Goal: Task Accomplishment & Management: Use online tool/utility

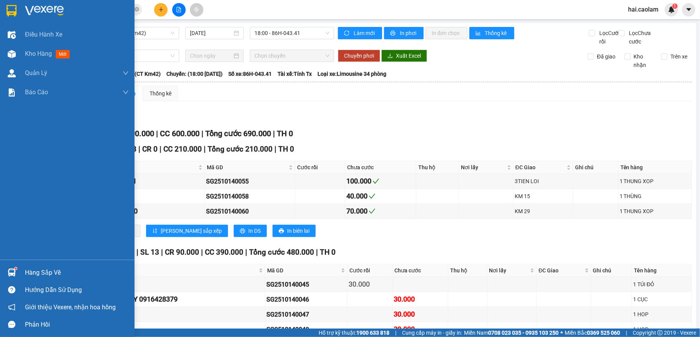
click at [61, 268] on div "Hàng sắp về" at bounding box center [77, 273] width 104 height 12
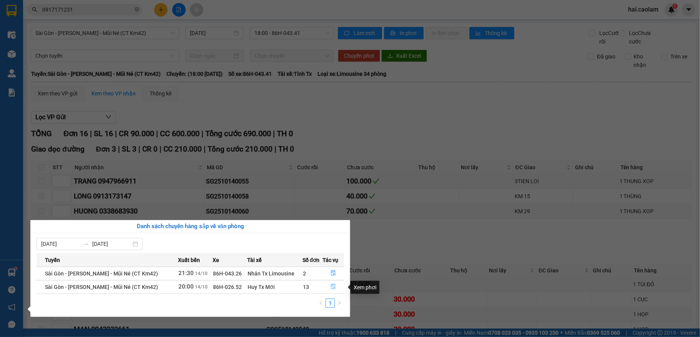
click at [332, 287] on icon "file-done" at bounding box center [333, 286] width 5 height 5
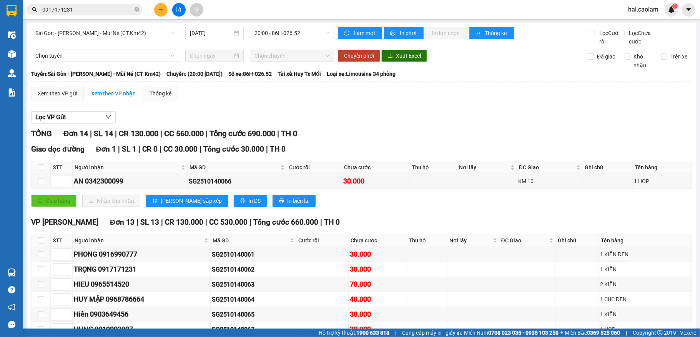
click at [36, 174] on th at bounding box center [41, 167] width 19 height 13
click at [41, 170] on input "checkbox" at bounding box center [41, 167] width 6 height 6
checkbox input "true"
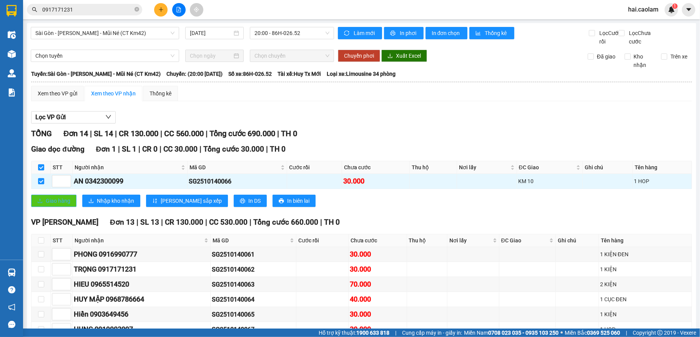
click at [61, 205] on span "Giao hàng" at bounding box center [58, 200] width 25 height 8
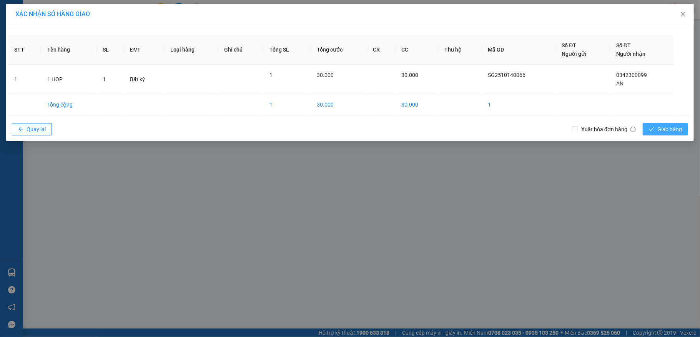
click at [676, 130] on span "Giao hàng" at bounding box center [669, 129] width 25 height 8
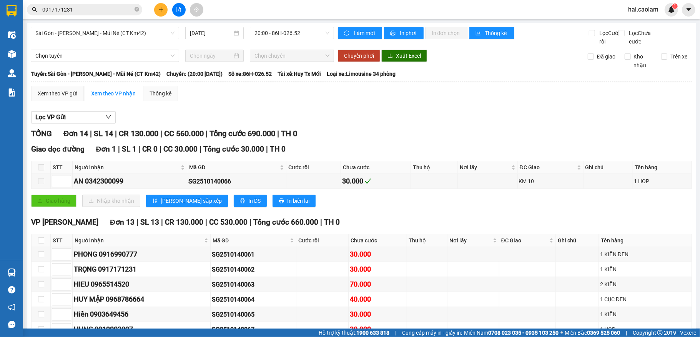
click at [138, 11] on icon "close-circle" at bounding box center [137, 9] width 5 height 5
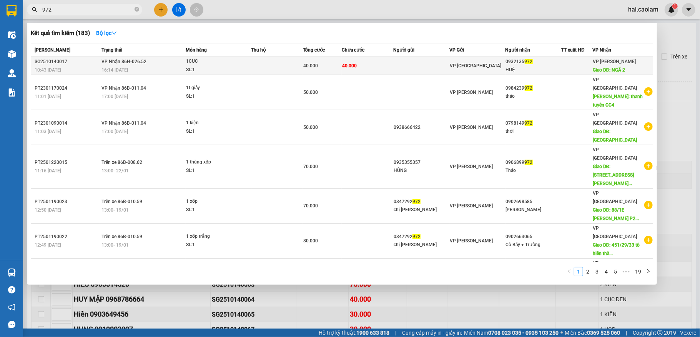
type input "972"
click at [444, 68] on td at bounding box center [421, 66] width 56 height 18
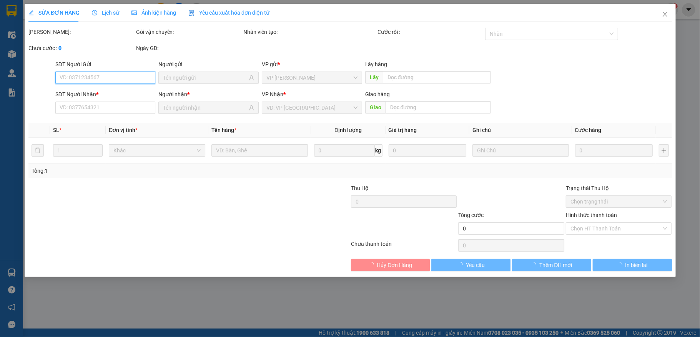
type input "0932135972"
type input "HUỆ"
type input "NGÃ 2"
type input "40.000"
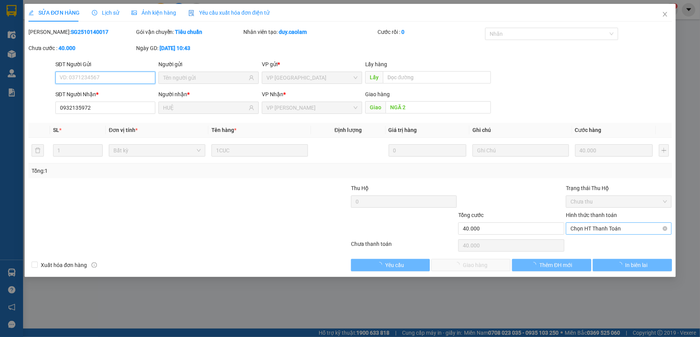
click at [619, 229] on span "Chọn HT Thanh Toán" at bounding box center [618, 229] width 97 height 12
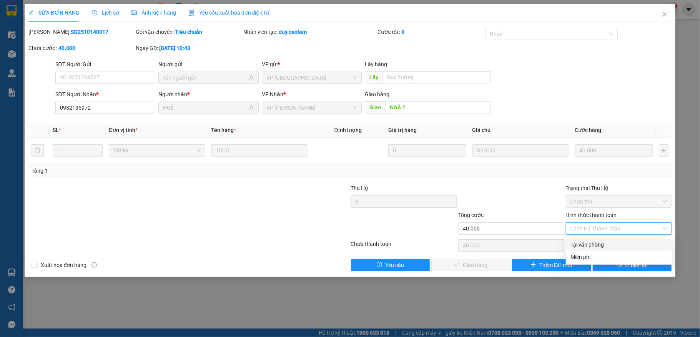
click at [618, 243] on div "Tại văn phòng" at bounding box center [618, 244] width 97 height 8
type input "0"
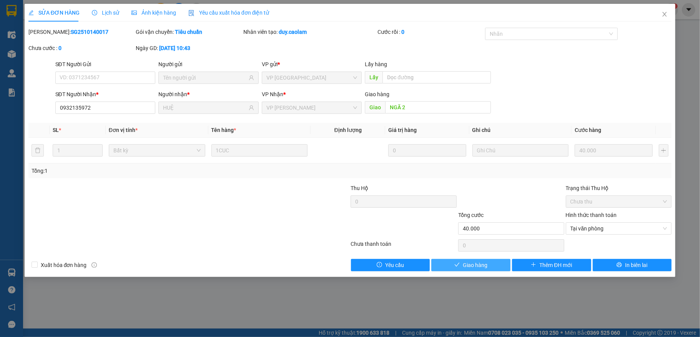
click at [486, 268] on button "Giao hàng" at bounding box center [470, 265] width 79 height 12
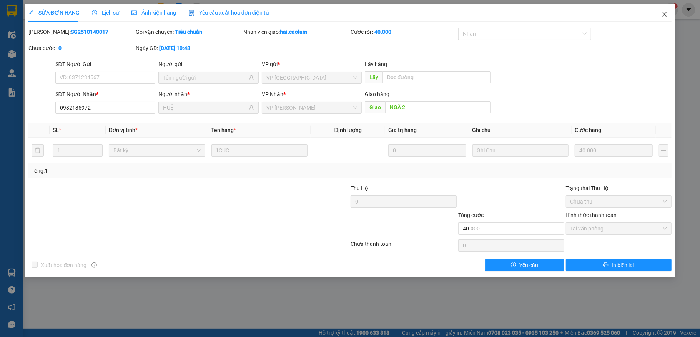
click at [665, 13] on icon "close" at bounding box center [664, 14] width 6 height 6
